Goal: Transaction & Acquisition: Book appointment/travel/reservation

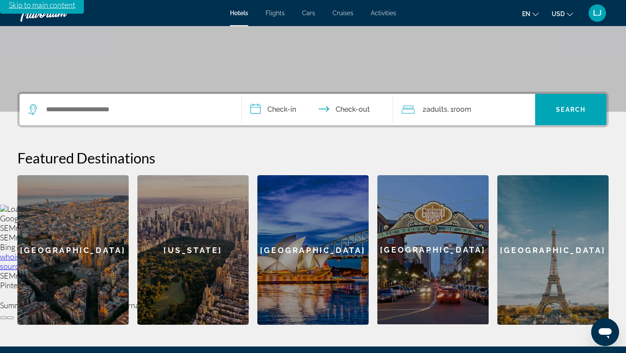
scroll to position [168, 0]
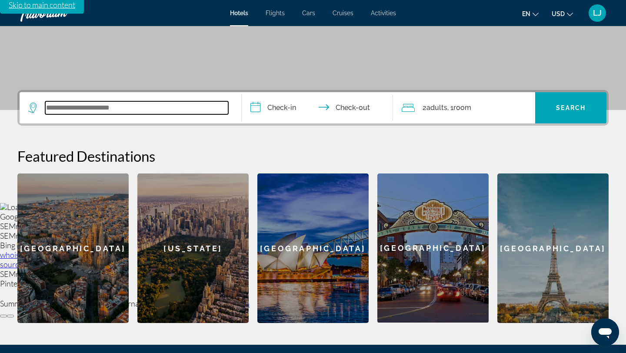
click at [102, 110] on input "Search widget" at bounding box center [136, 107] width 183 height 13
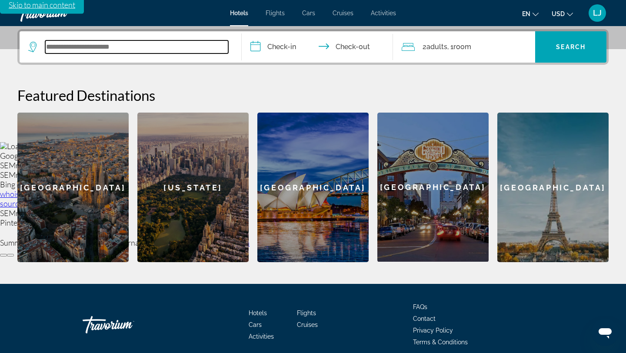
scroll to position [230, 0]
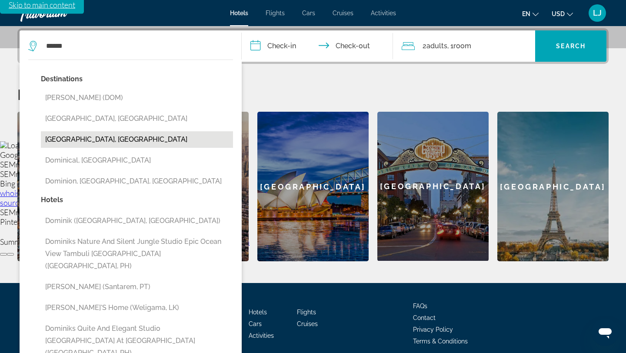
click at [92, 140] on button "[GEOGRAPHIC_DATA], [GEOGRAPHIC_DATA]" at bounding box center [137, 139] width 192 height 17
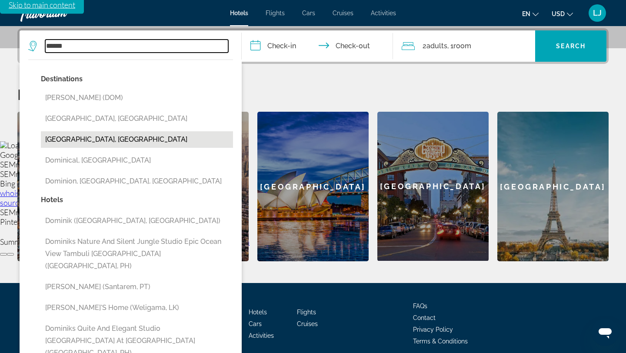
type input "**********"
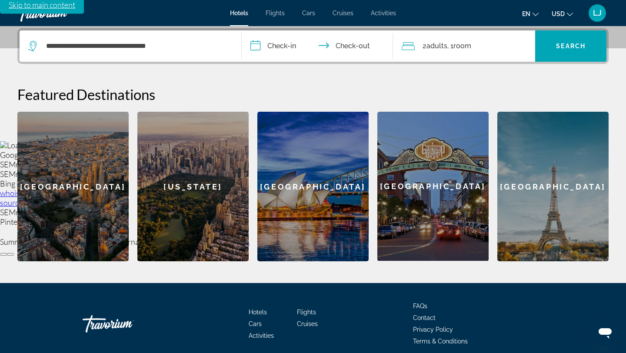
click at [283, 45] on input "**********" at bounding box center [319, 47] width 155 height 34
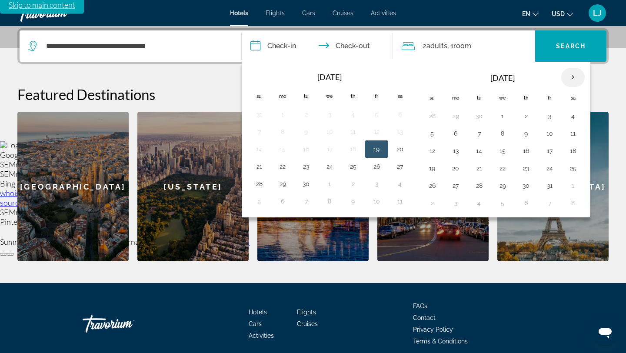
click at [573, 77] on th "Next month" at bounding box center [573, 77] width 23 height 19
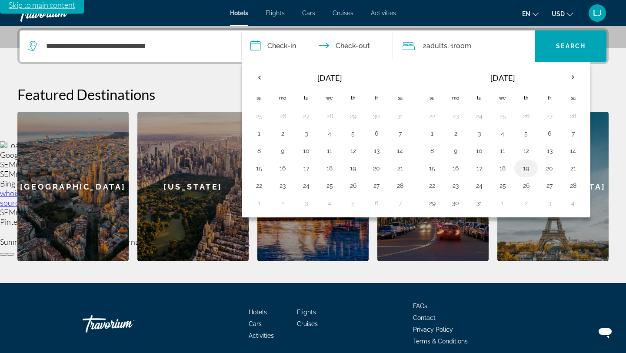
click at [527, 167] on button "19" at bounding box center [526, 168] width 14 height 12
click at [456, 188] on button "23" at bounding box center [456, 186] width 14 height 12
type input "**********"
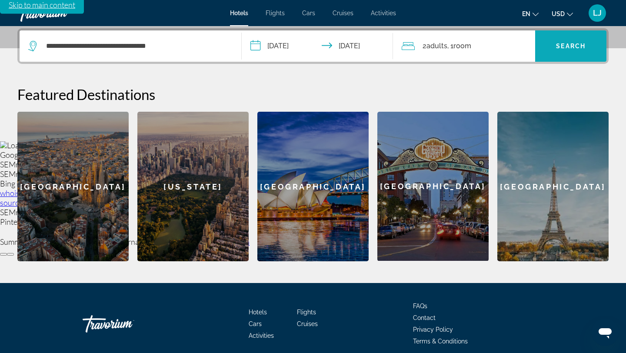
click at [572, 51] on span "Search widget" at bounding box center [570, 46] width 71 height 21
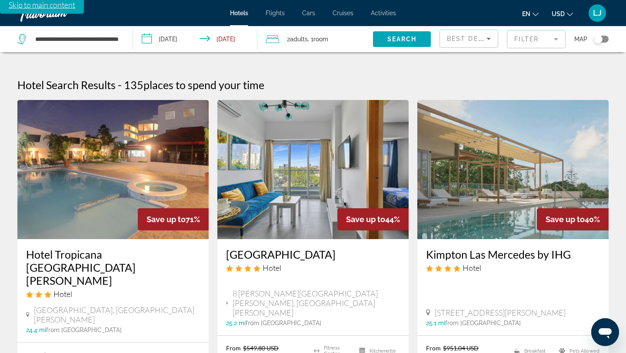
click at [520, 43] on mat-form-field "Filter" at bounding box center [536, 39] width 59 height 18
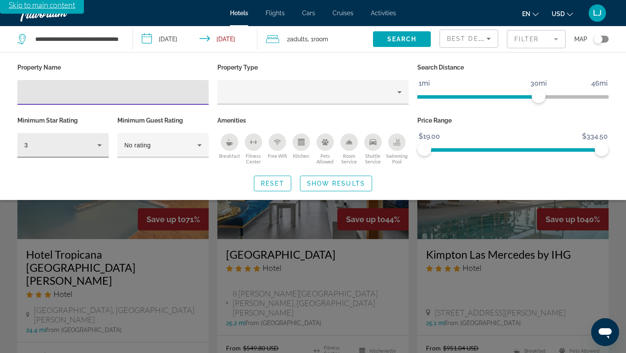
click at [98, 144] on icon "Hotel Filters" at bounding box center [99, 145] width 4 height 2
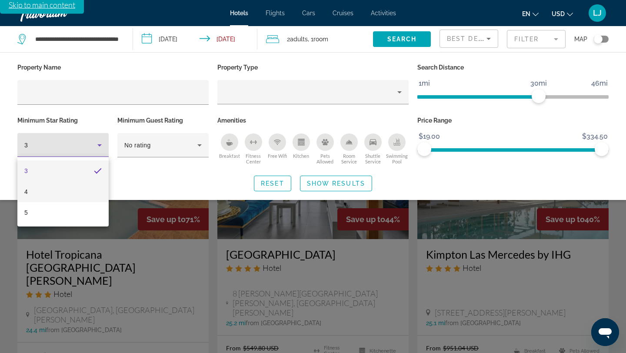
click at [70, 190] on mat-option "4" at bounding box center [62, 191] width 91 height 21
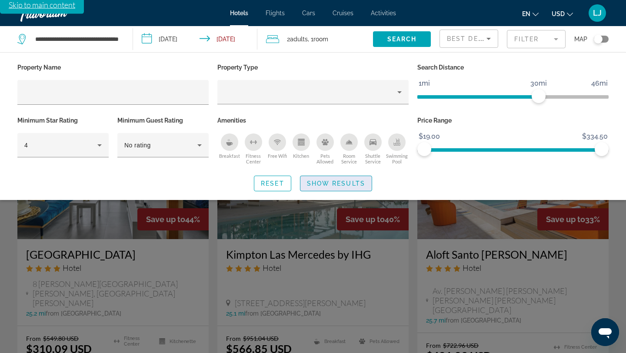
click at [320, 182] on span "Show Results" at bounding box center [336, 183] width 58 height 7
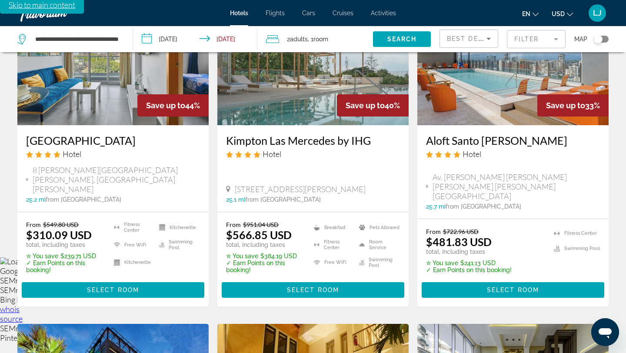
scroll to position [143, 0]
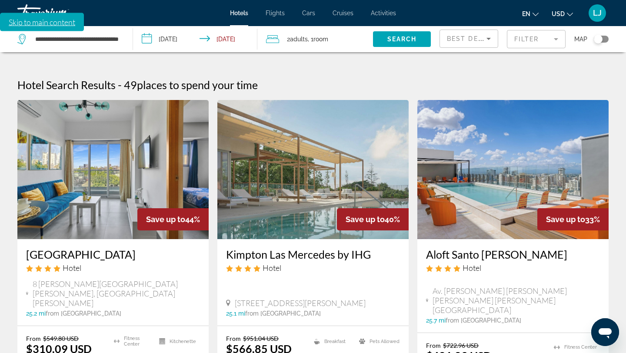
click at [108, 215] on img "Main content" at bounding box center [112, 169] width 191 height 139
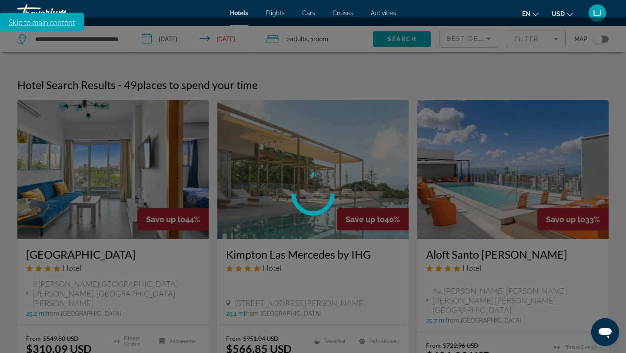
click at [108, 215] on div "**********" at bounding box center [313, 193] width 626 height 353
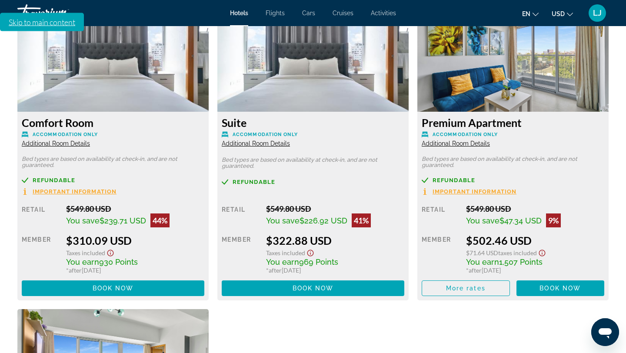
scroll to position [1227, 0]
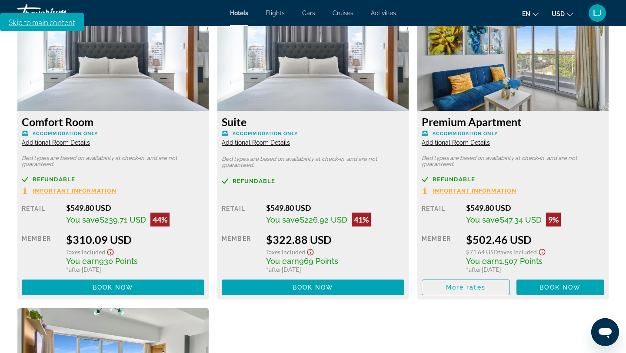
click at [448, 144] on span "Additional Room Details" at bounding box center [456, 142] width 68 height 7
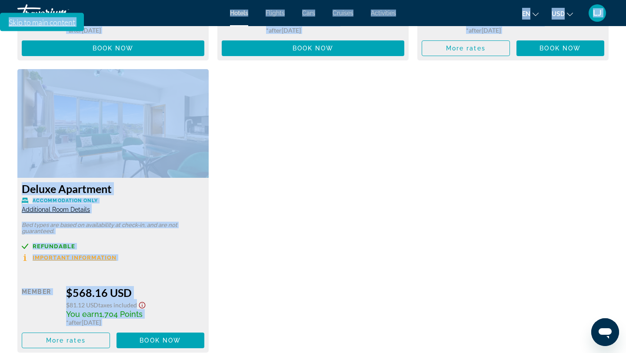
scroll to position [1454, 0]
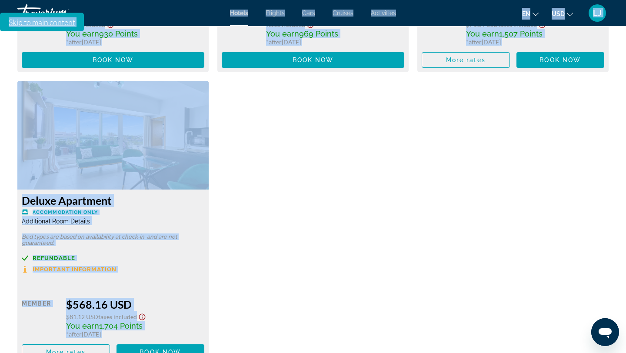
click at [67, 174] on img "Main content" at bounding box center [112, 135] width 191 height 109
click at [113, 122] on img "Main content" at bounding box center [112, 135] width 191 height 109
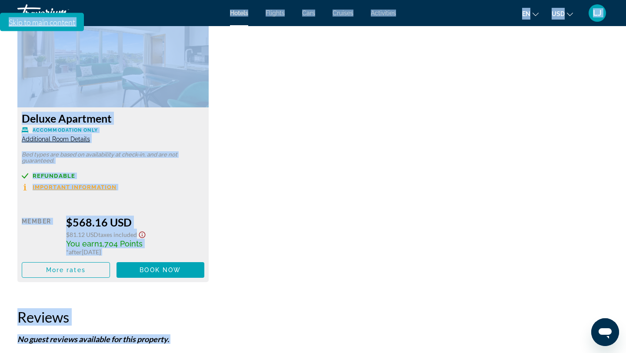
scroll to position [1535, 0]
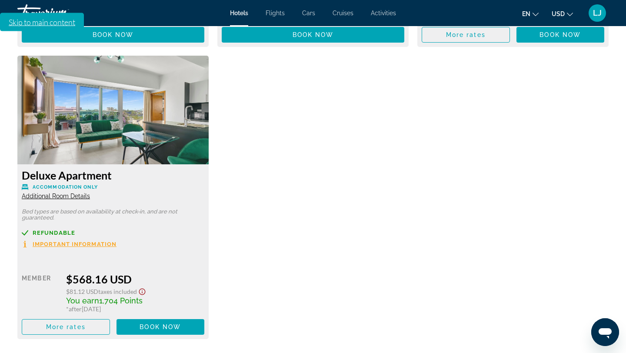
scroll to position [1494, 0]
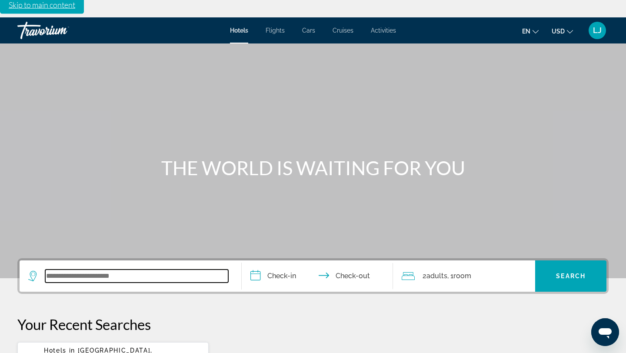
click at [95, 274] on input "Search widget" at bounding box center [136, 276] width 183 height 13
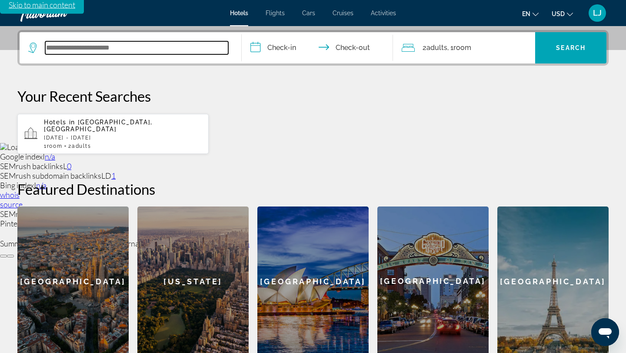
scroll to position [230, 0]
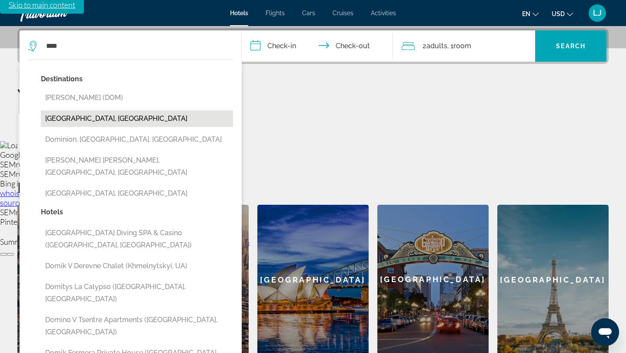
click at [107, 119] on button "Dominican Republic, Dominican Republic" at bounding box center [137, 118] width 192 height 17
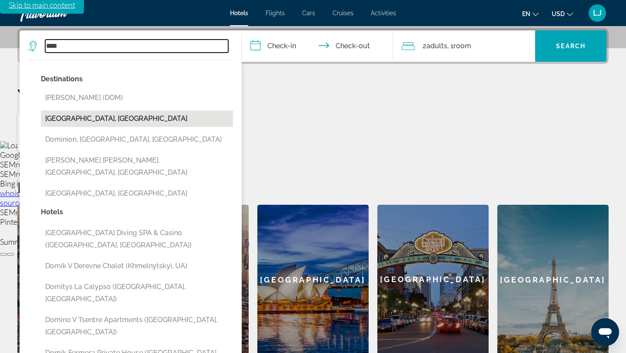
type input "**********"
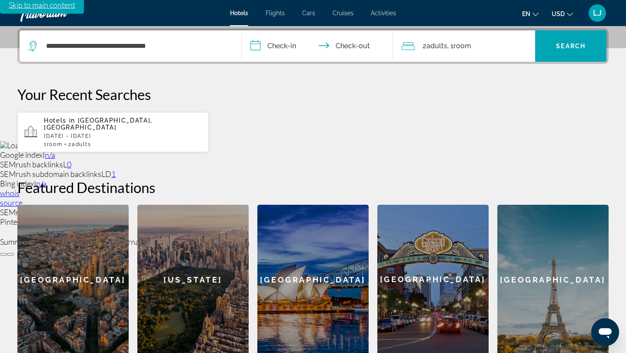
click at [275, 49] on input "**********" at bounding box center [319, 47] width 155 height 34
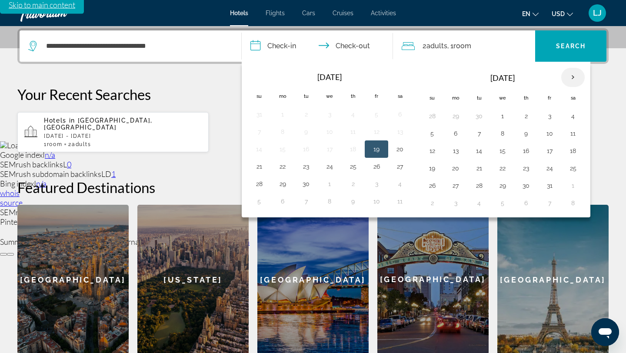
click at [571, 75] on th "Next month" at bounding box center [573, 77] width 23 height 19
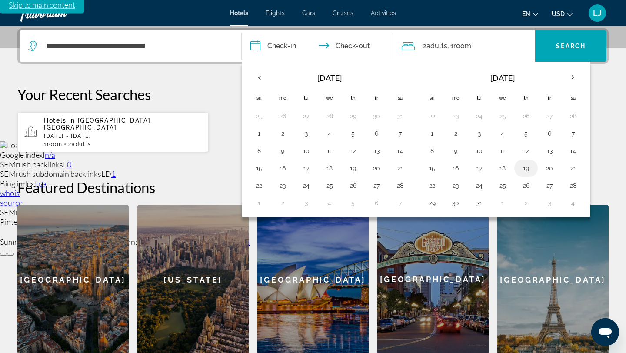
click at [528, 168] on button "19" at bounding box center [526, 168] width 14 height 12
click at [459, 186] on button "23" at bounding box center [456, 186] width 14 height 12
type input "**********"
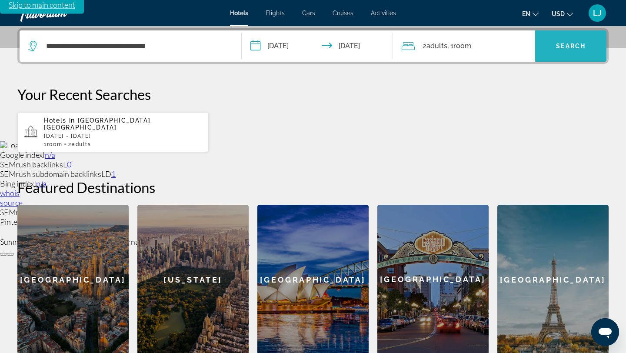
click at [564, 50] on span "Search widget" at bounding box center [570, 46] width 71 height 21
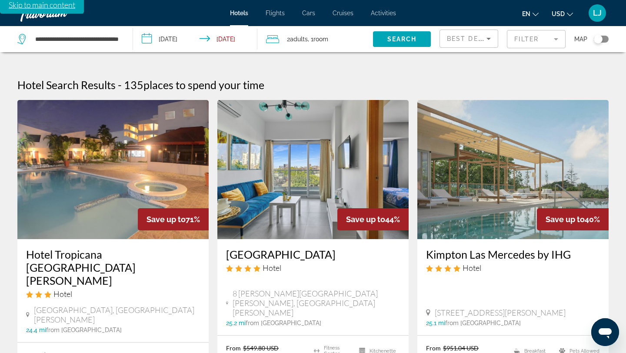
click at [548, 38] on mat-form-field "Filter" at bounding box center [536, 39] width 59 height 18
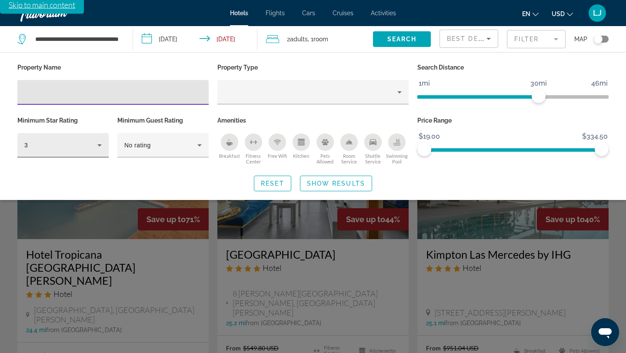
click at [99, 147] on icon "Hotel Filters" at bounding box center [99, 145] width 10 height 10
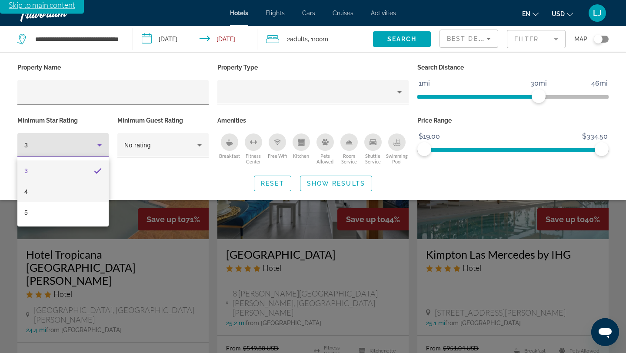
click at [90, 191] on mat-option "4" at bounding box center [62, 191] width 91 height 21
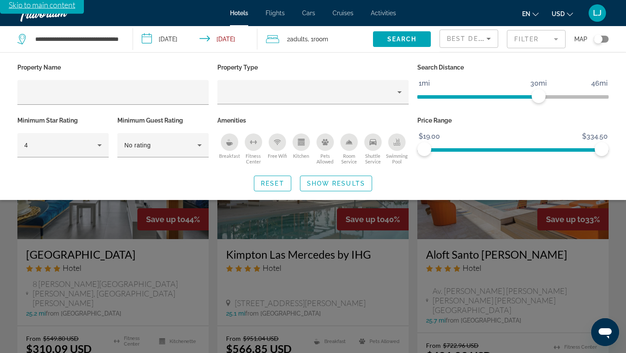
click at [97, 184] on div "Reset Show Results" at bounding box center [313, 184] width 592 height 16
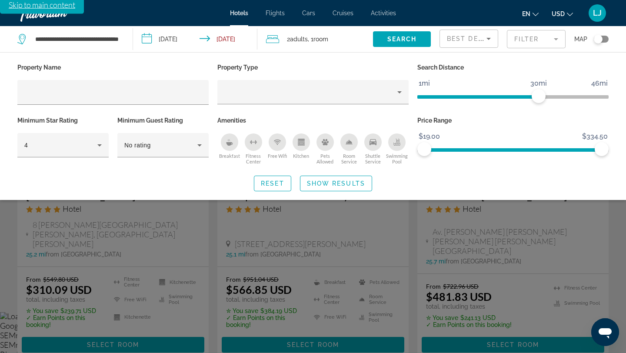
scroll to position [57, 0]
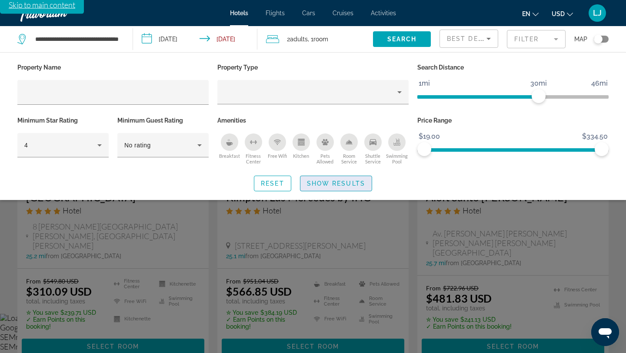
click at [324, 183] on span "Show Results" at bounding box center [336, 183] width 58 height 7
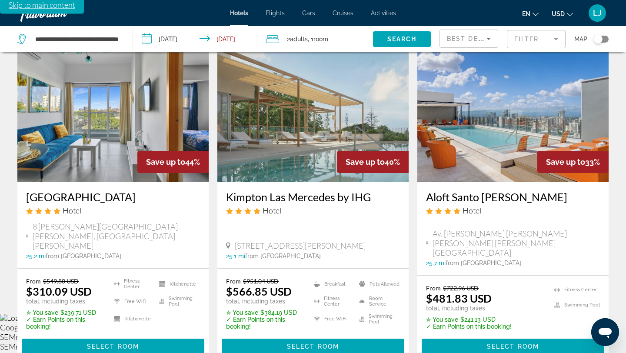
click at [94, 214] on div "Hotel" at bounding box center [113, 211] width 174 height 10
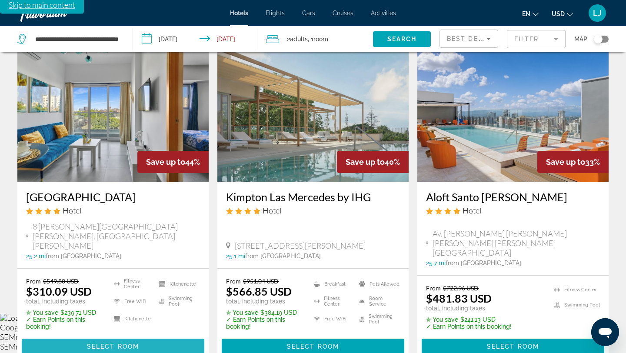
click at [87, 343] on span "Select Room" at bounding box center [113, 346] width 52 height 7
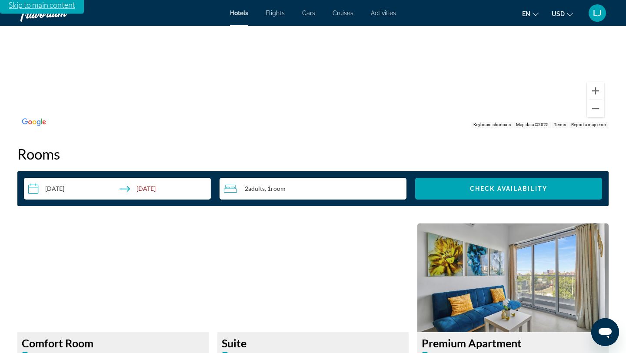
scroll to position [1011, 0]
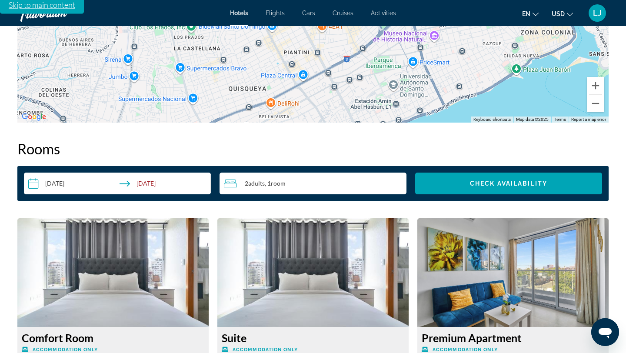
click at [167, 184] on input "**********" at bounding box center [119, 185] width 191 height 24
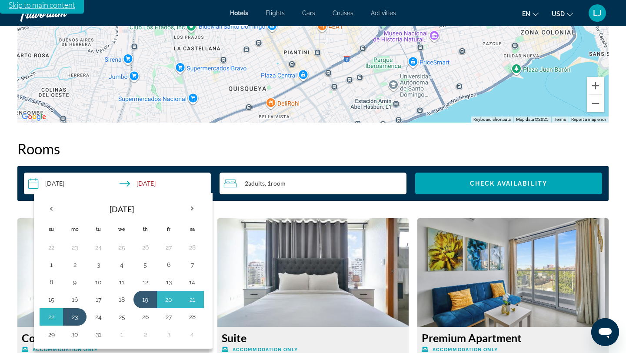
click at [167, 184] on input "**********" at bounding box center [119, 185] width 191 height 24
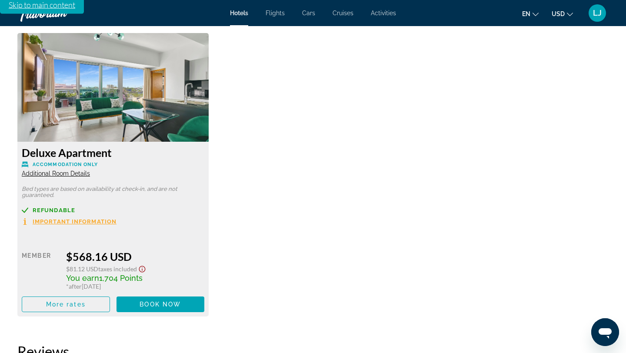
scroll to position [1503, 0]
click at [78, 174] on span "Additional Room Details" at bounding box center [56, 173] width 68 height 7
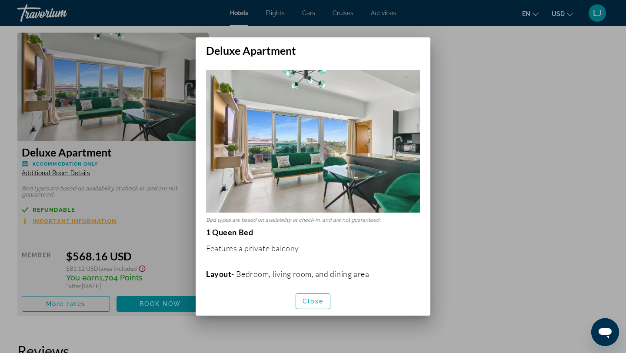
scroll to position [0, 0]
click at [318, 302] on span "Close" at bounding box center [313, 301] width 21 height 7
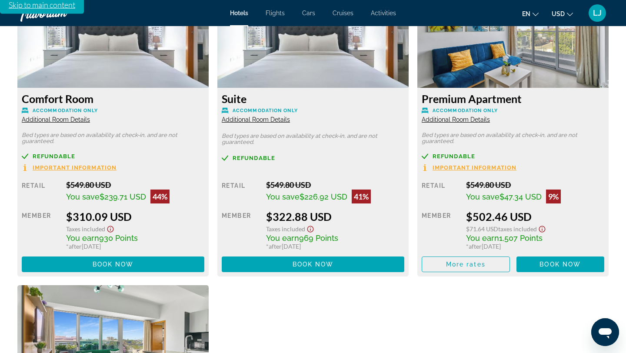
scroll to position [1254, 0]
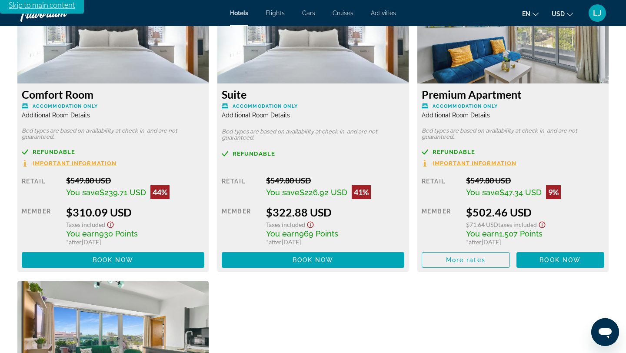
click at [472, 114] on span "Additional Room Details" at bounding box center [456, 115] width 68 height 7
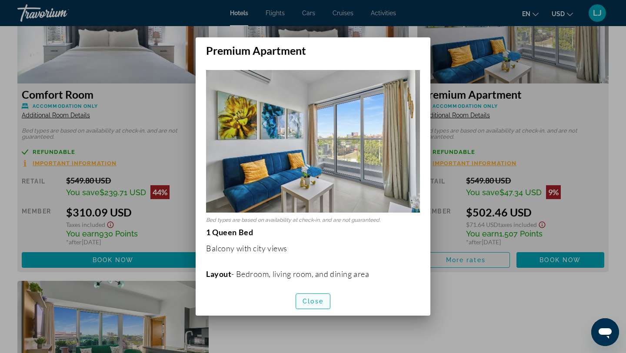
click at [314, 301] on span "Close" at bounding box center [313, 301] width 21 height 7
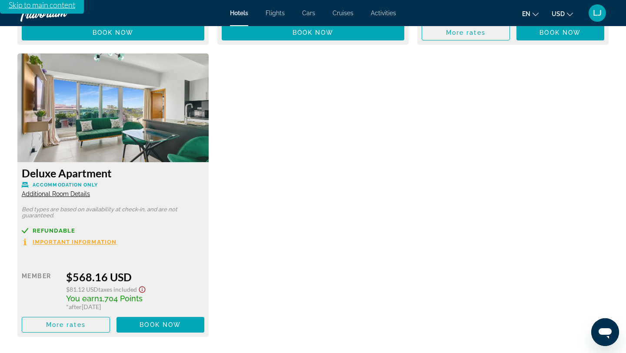
scroll to position [1484, 0]
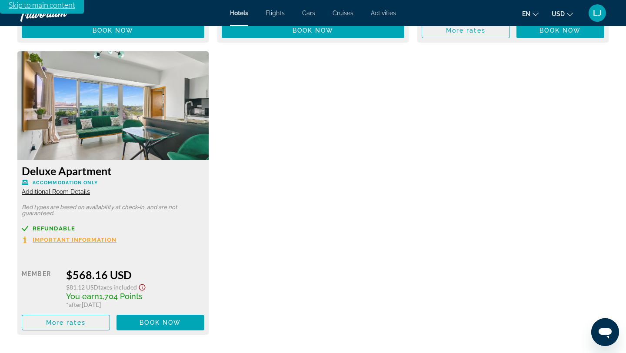
click at [100, 238] on span "Important Information" at bounding box center [75, 240] width 84 height 6
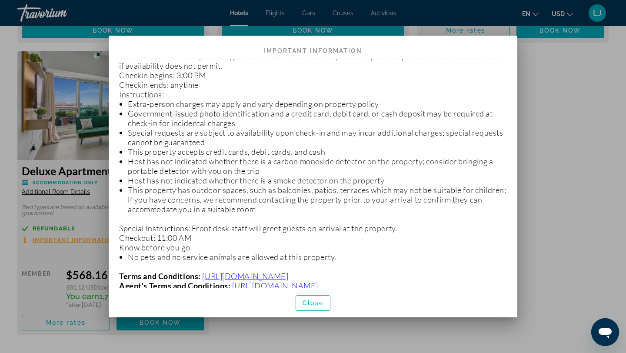
scroll to position [104, 0]
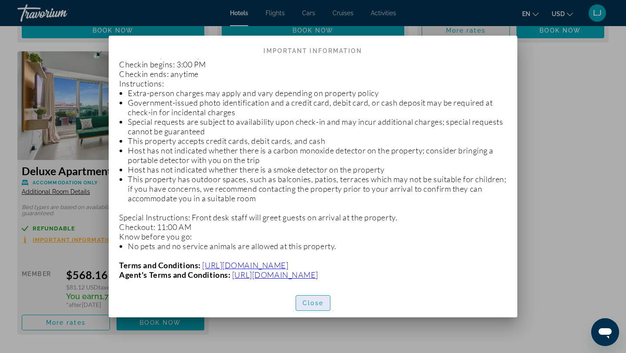
click at [318, 308] on span "button" at bounding box center [313, 303] width 34 height 21
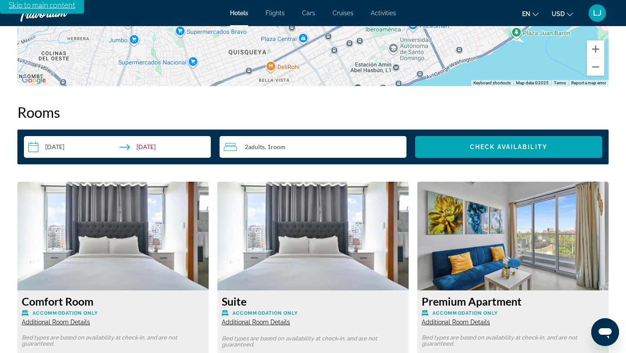
scroll to position [1040, 0]
